Goal: Information Seeking & Learning: Learn about a topic

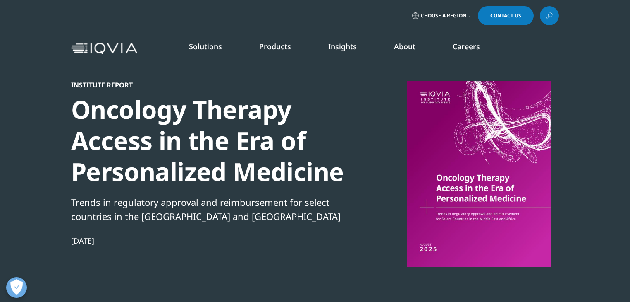
scroll to position [812, 488]
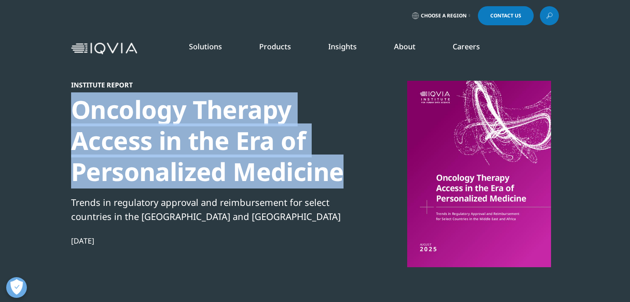
drag, startPoint x: 70, startPoint y: 110, endPoint x: 343, endPoint y: 186, distance: 284.0
click at [343, 186] on section "Institute Report Oncology Therapy Access in the Era of Personalized Medicine Tr…" at bounding box center [315, 175] width 630 height 350
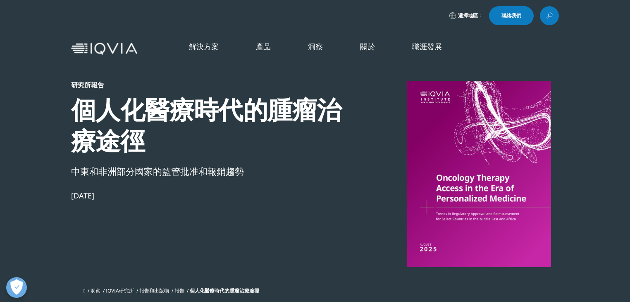
scroll to position [673, 488]
click at [476, 14] on font "選擇地區" at bounding box center [468, 15] width 20 height 7
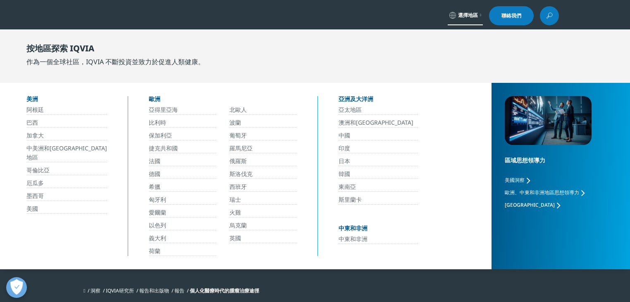
click at [346, 129] on div "亞太地區 澳洲和[GEOGRAPHIC_DATA] 中國 印度 日本 韓國 [GEOGRAPHIC_DATA]" at bounding box center [378, 165] width 79 height 120
click at [345, 134] on font "中國" at bounding box center [345, 135] width 12 height 8
